Goal: Check status

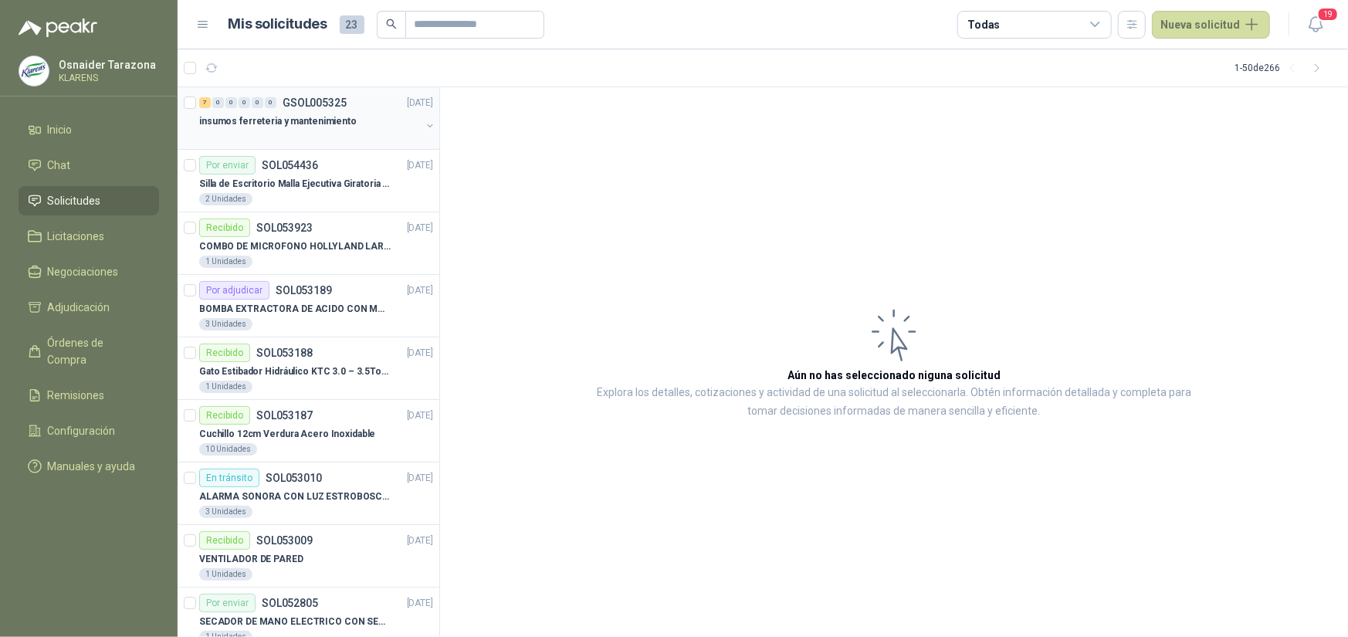
click at [355, 108] on div "7 0 0 0 0 0 GSOL005325 [DATE]" at bounding box center [317, 102] width 237 height 19
click at [293, 117] on p "insumos ferreteria y mantenimiento" at bounding box center [277, 121] width 157 height 15
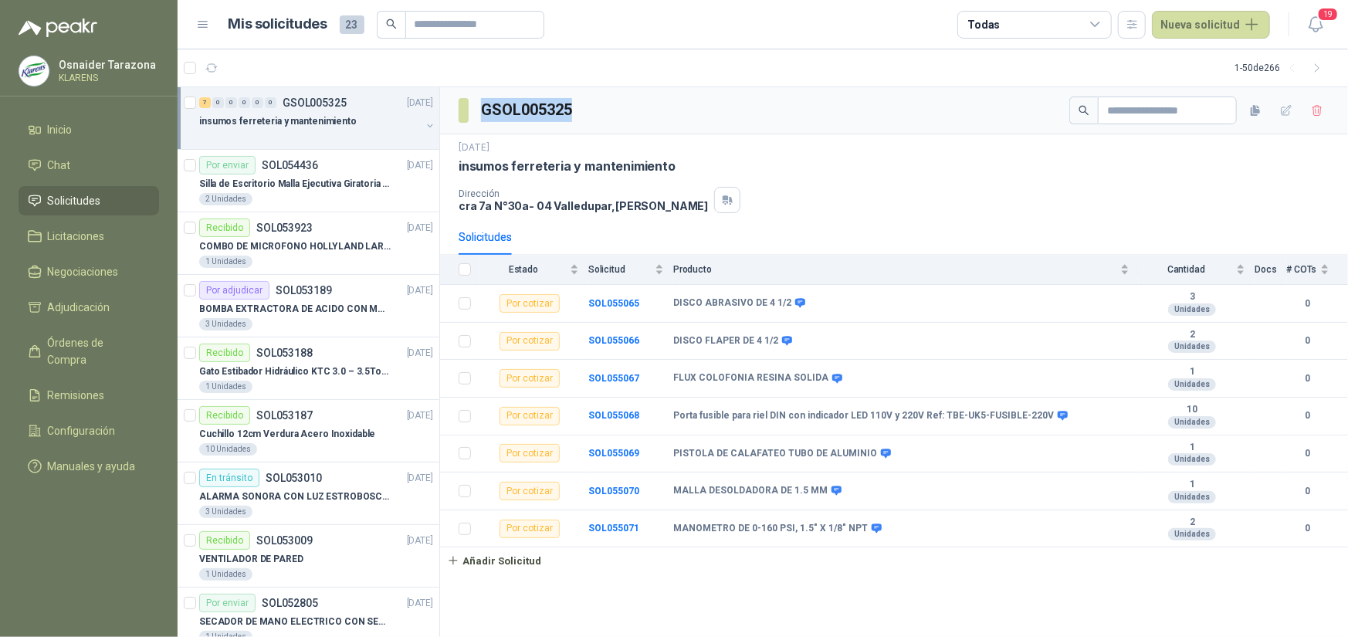
drag, startPoint x: 578, startPoint y: 104, endPoint x: 483, endPoint y: 110, distance: 95.1
click at [483, 110] on div "GSOL005325" at bounding box center [894, 110] width 908 height 47
click at [100, 77] on p "KLARENS" at bounding box center [107, 77] width 97 height 9
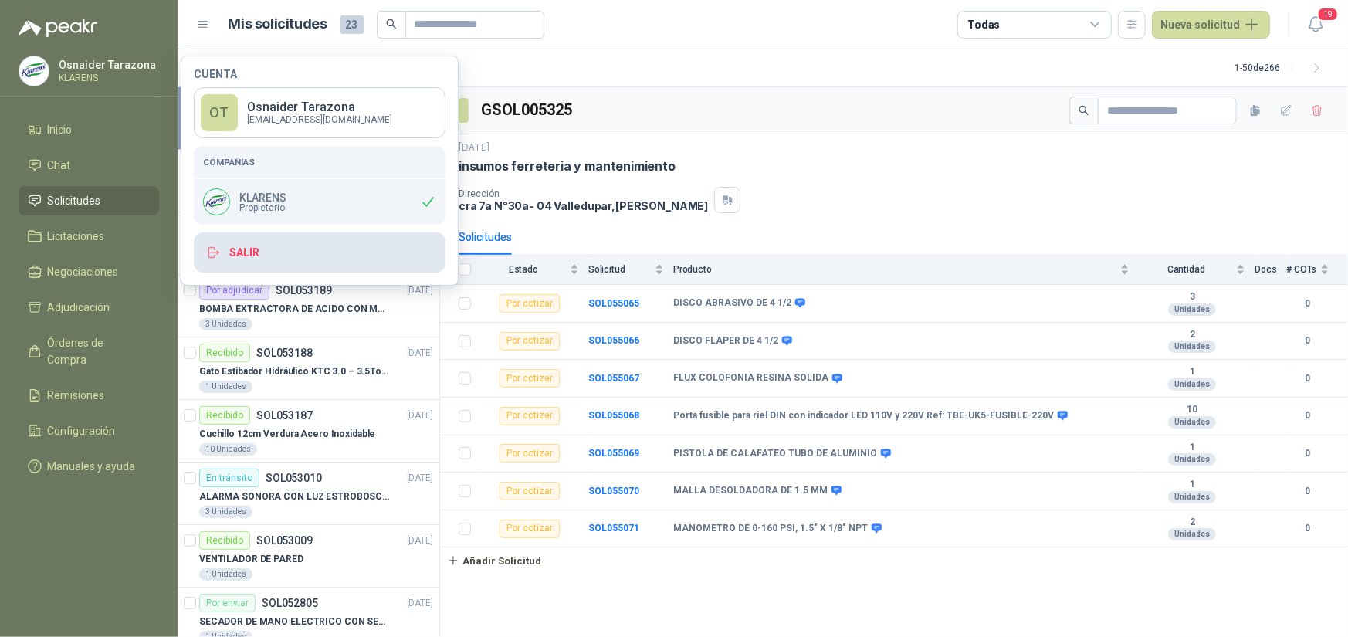
click at [240, 249] on button "Salir" at bounding box center [320, 252] width 252 height 40
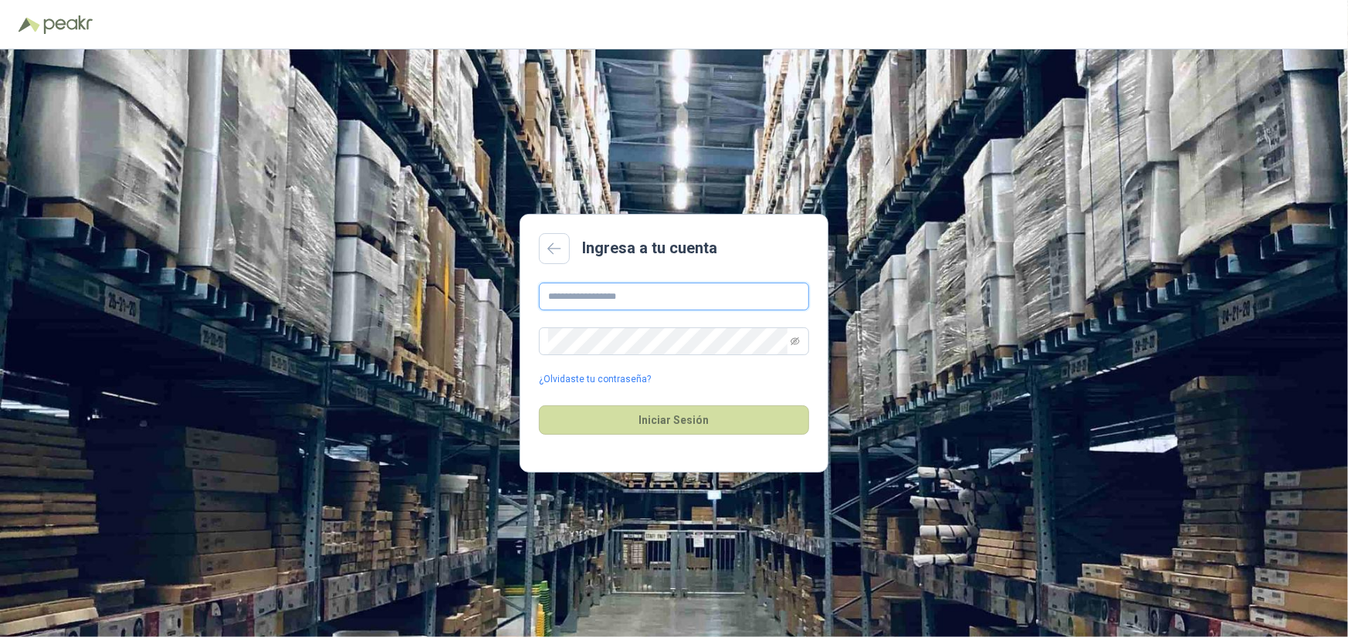
type input "**********"
